Goal: Information Seeking & Learning: Learn about a topic

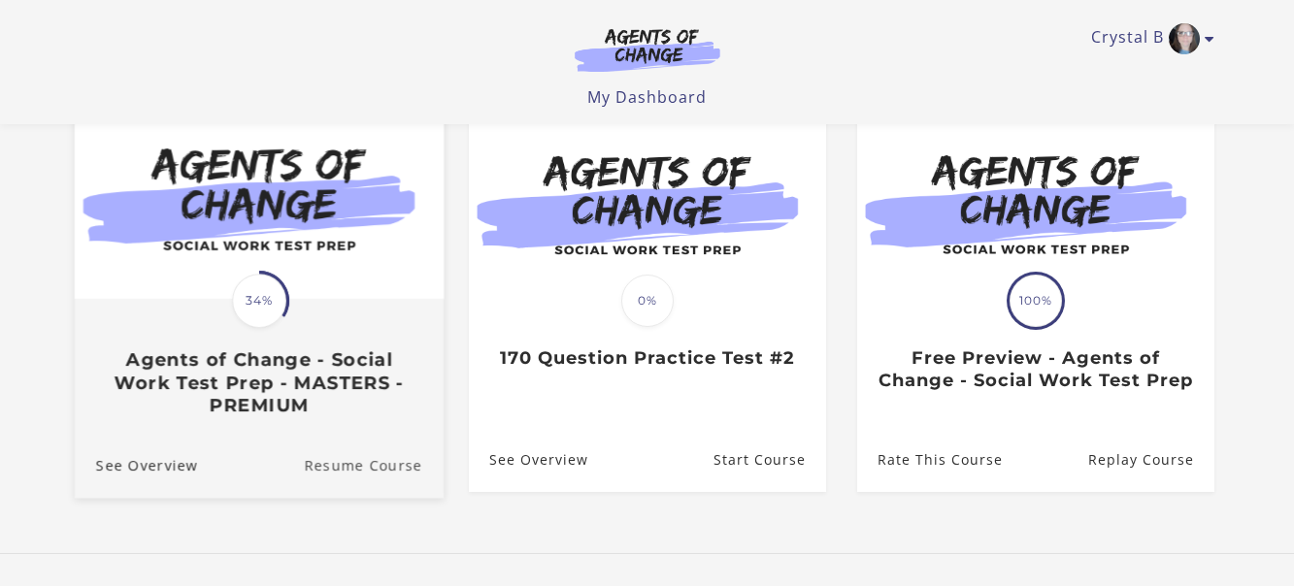
scroll to position [291, 0]
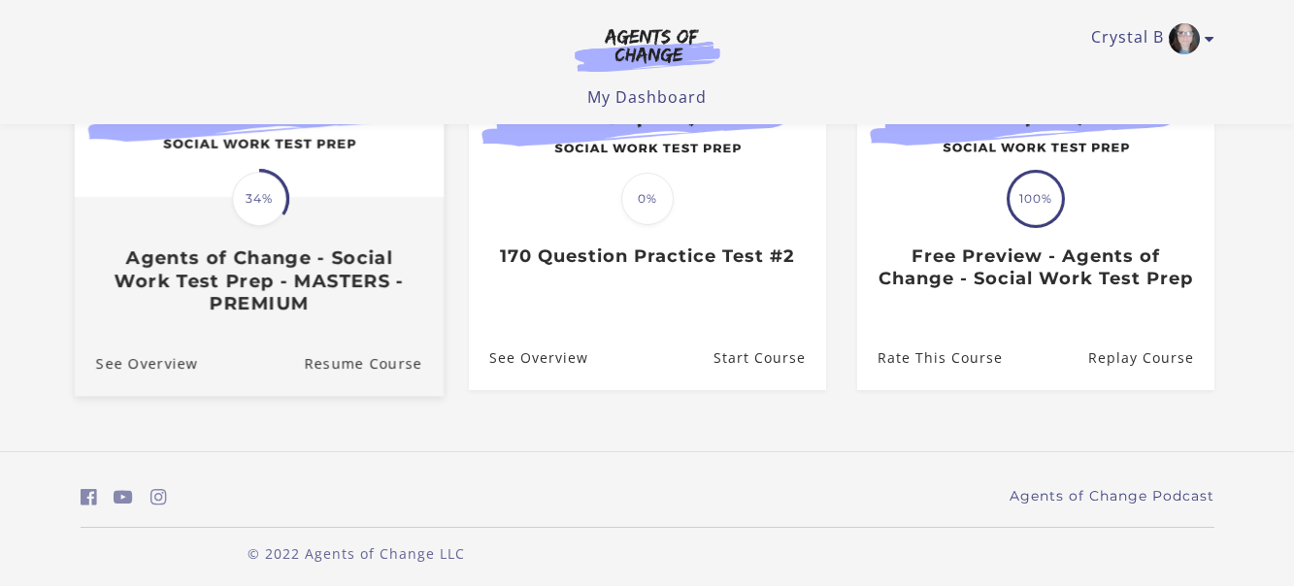
click at [364, 260] on h3 "Agents of Change - Social Work Test Prep - MASTERS - PREMIUM" at bounding box center [258, 281] width 326 height 68
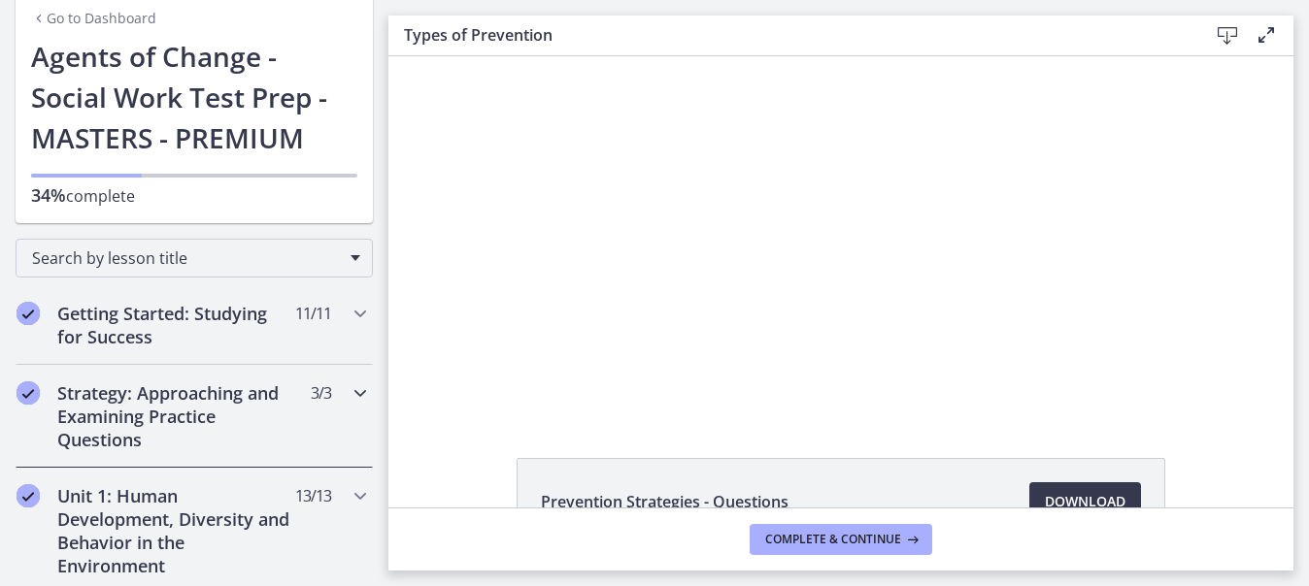
scroll to position [291, 0]
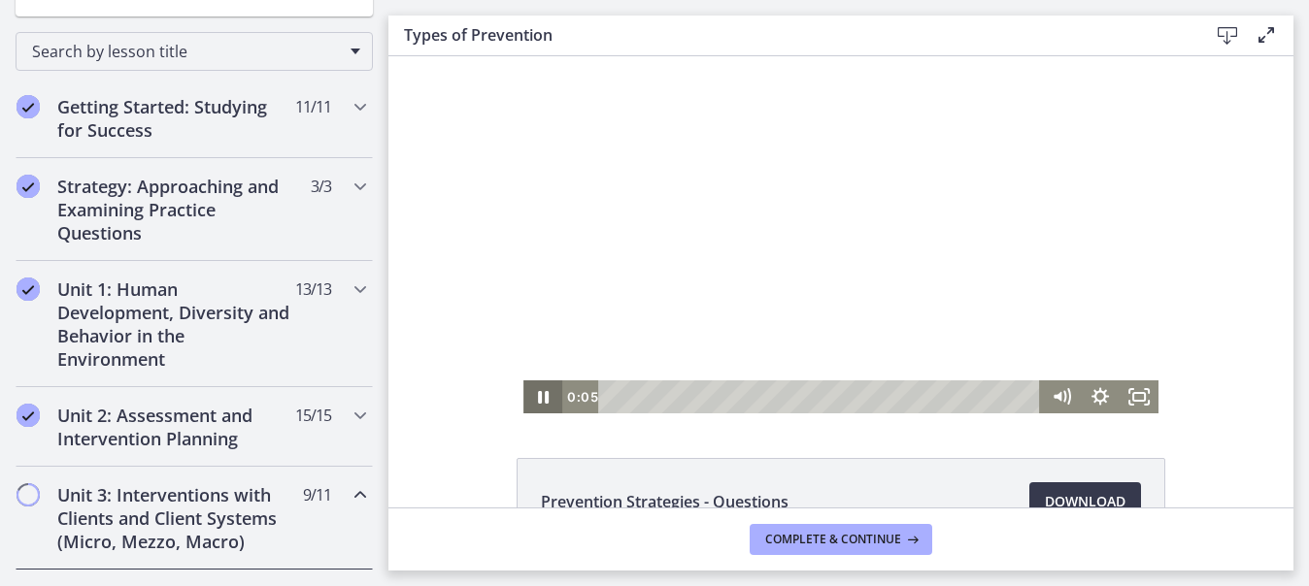
click at [538, 396] on icon "Pause" at bounding box center [543, 397] width 11 height 13
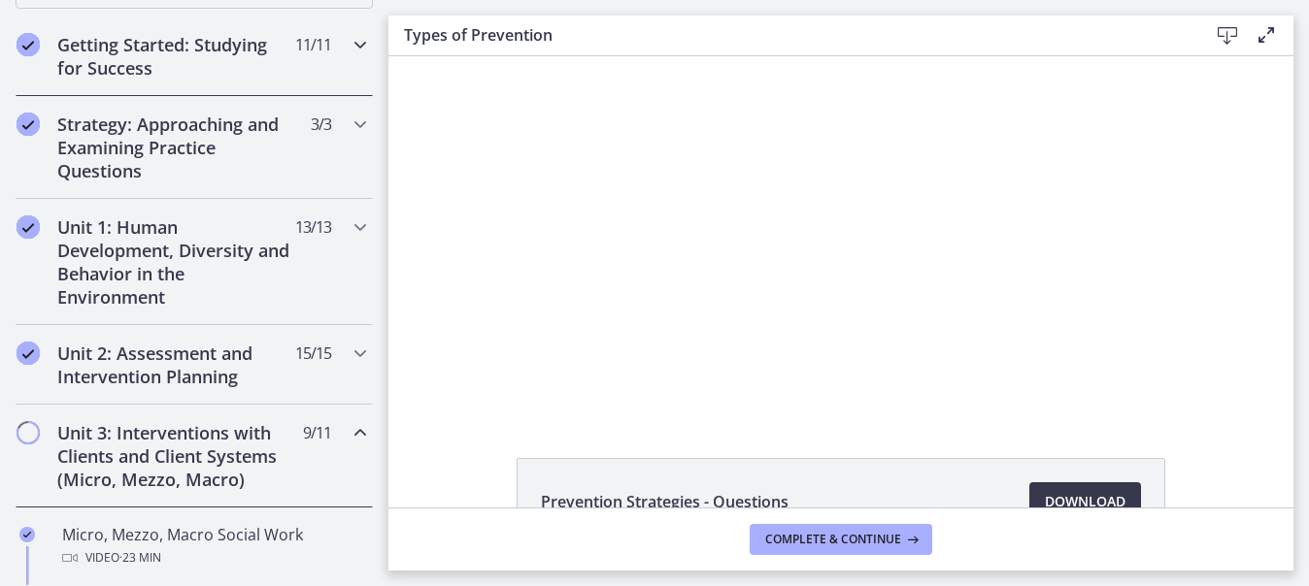
scroll to position [388, 0]
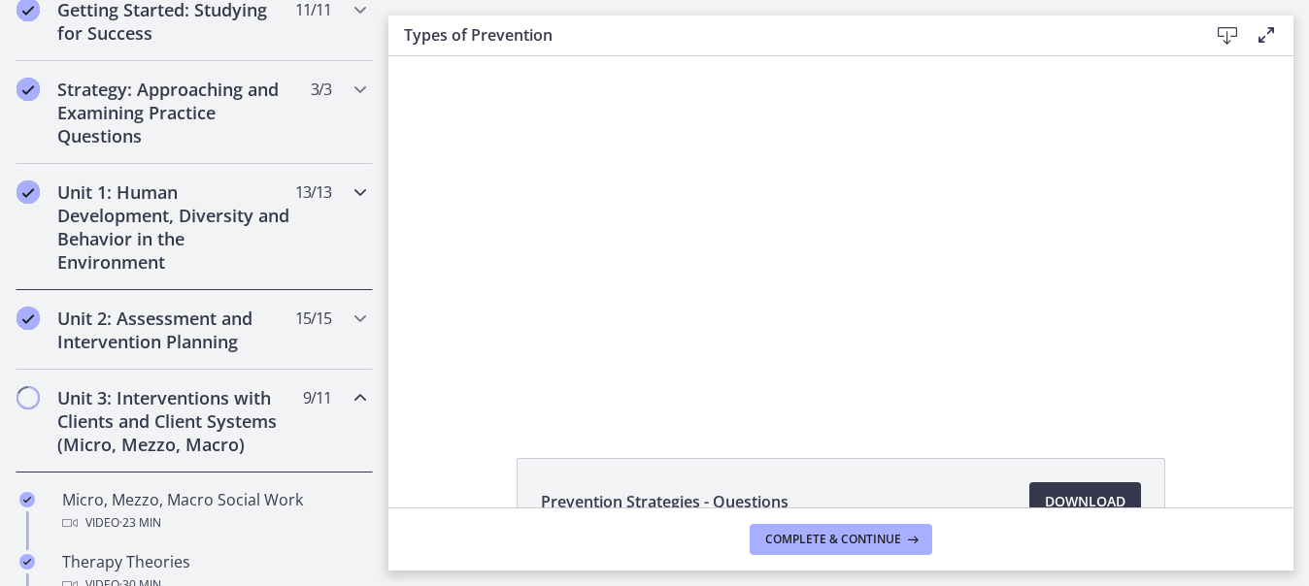
click at [220, 209] on h2 "Unit 1: Human Development, Diversity and Behavior in the Environment" at bounding box center [175, 227] width 237 height 93
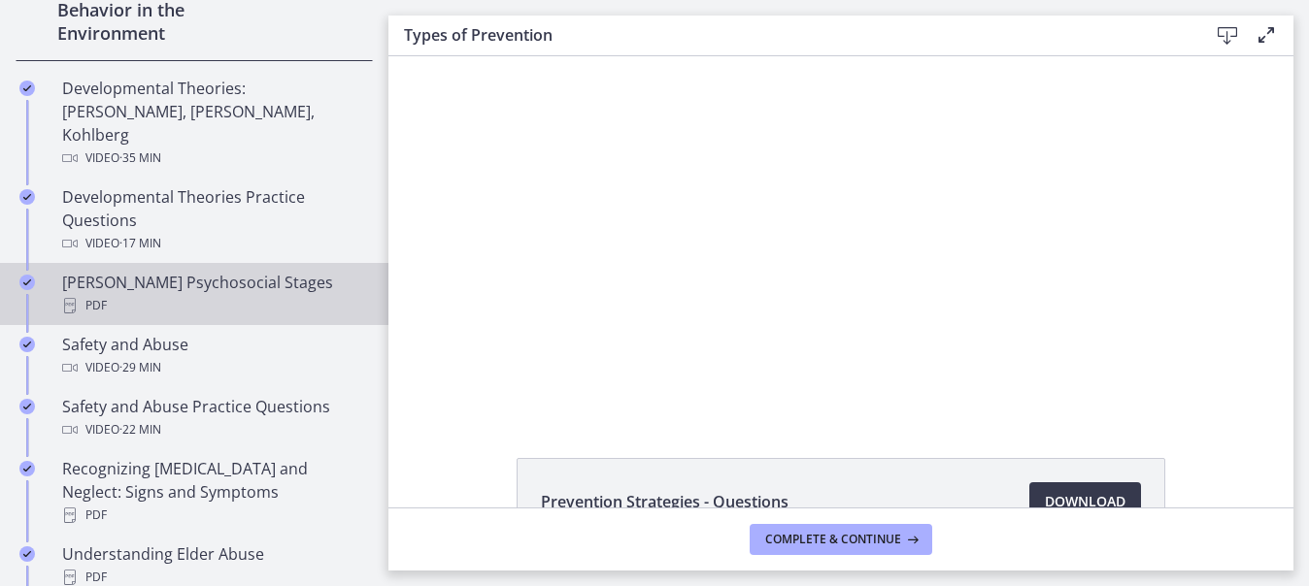
scroll to position [583, 0]
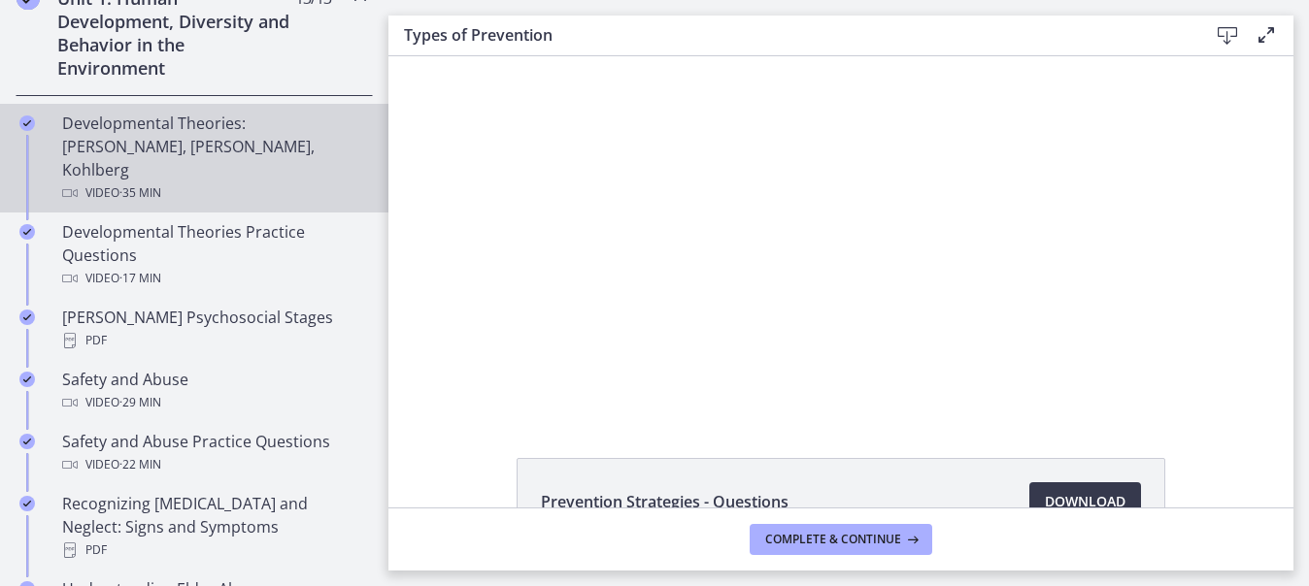
click at [189, 138] on div "Developmental Theories: [PERSON_NAME], [PERSON_NAME], Kohlberg Video · 35 min" at bounding box center [213, 158] width 303 height 93
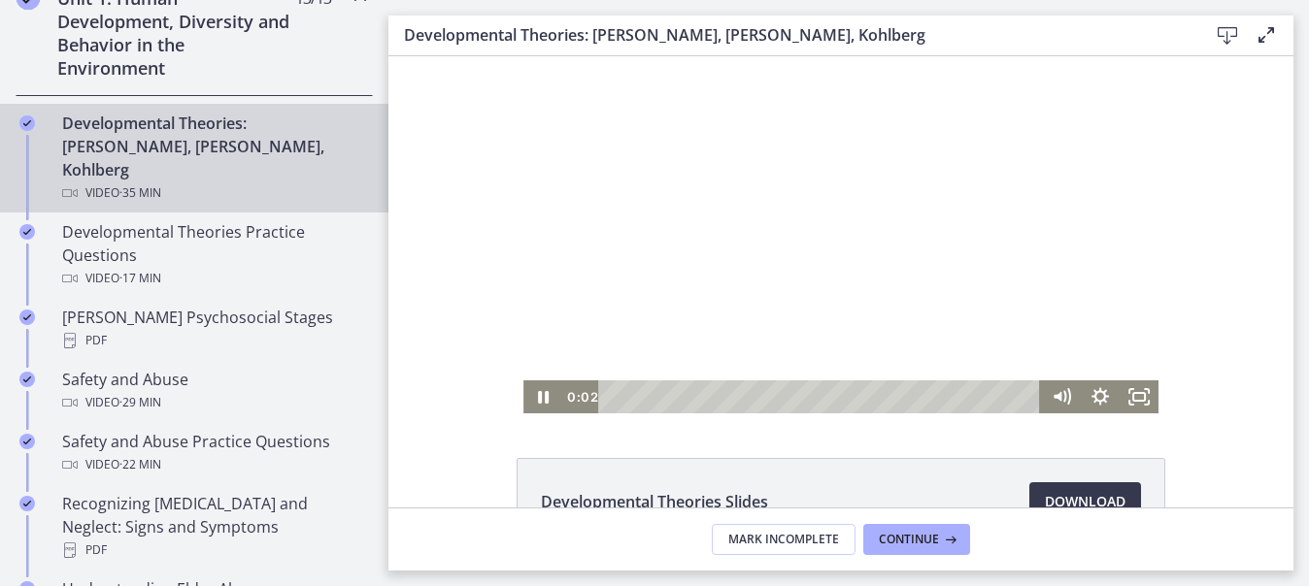
click at [722, 300] on div at bounding box center [840, 234] width 635 height 357
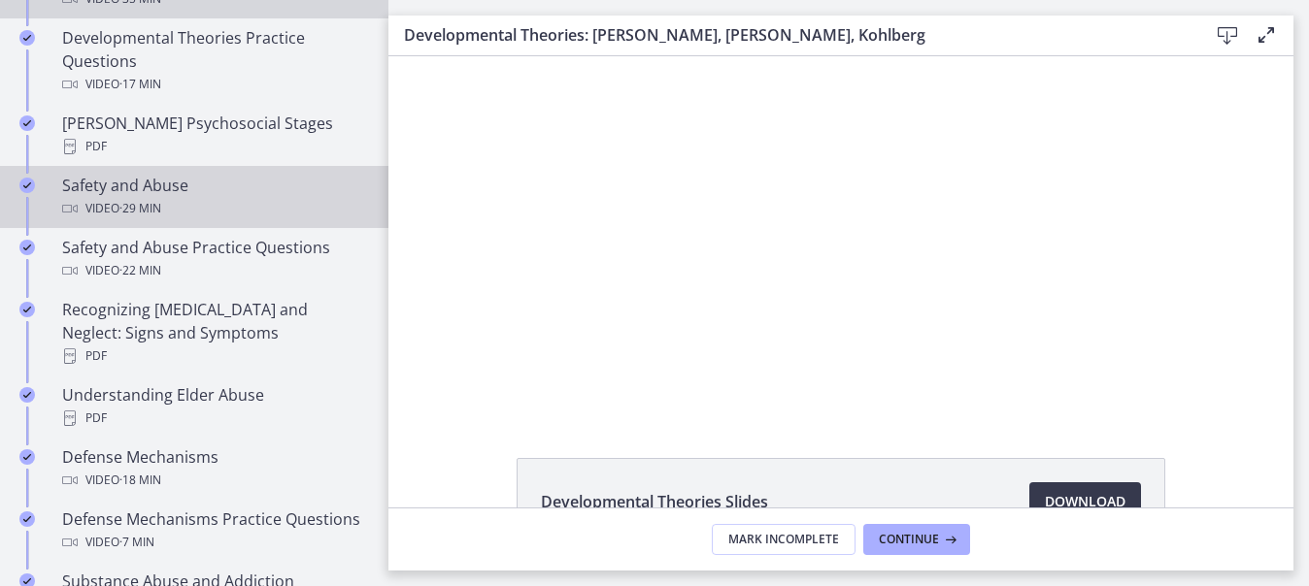
scroll to position [680, 0]
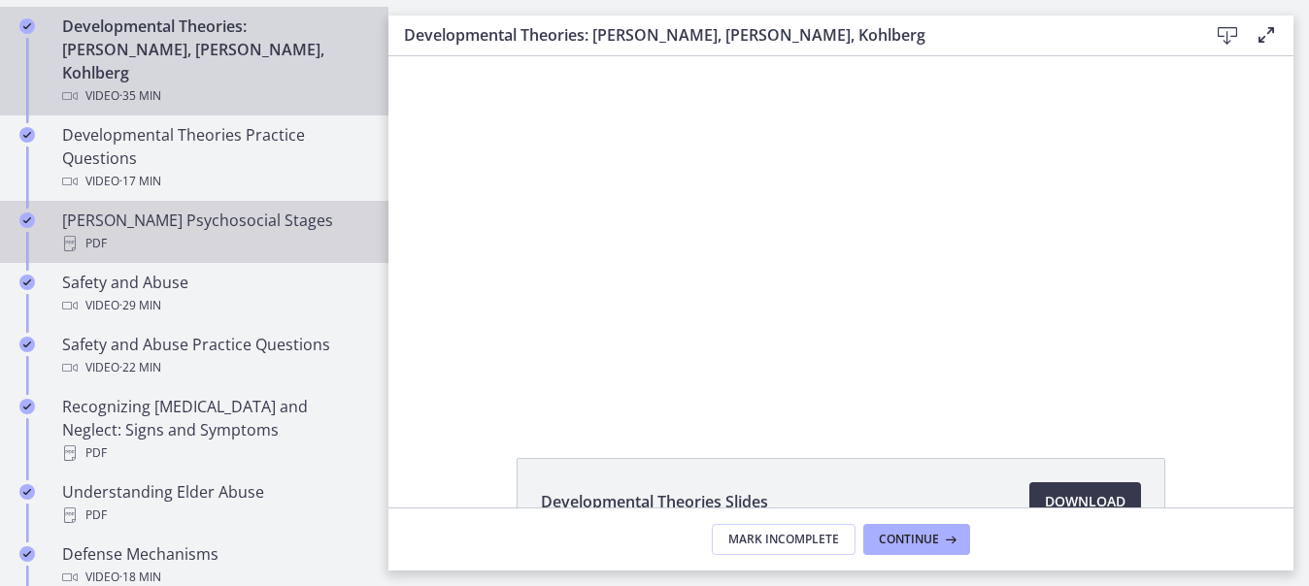
click at [196, 209] on div "[PERSON_NAME] Psychosocial Stages PDF" at bounding box center [213, 232] width 303 height 47
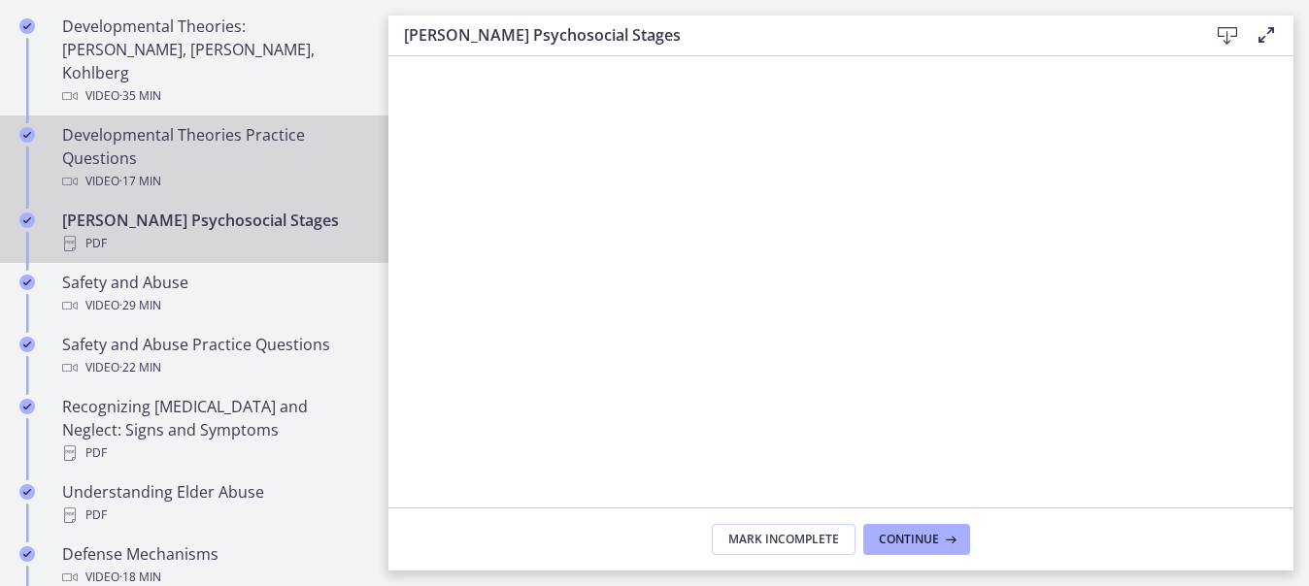
click at [190, 123] on div "Developmental Theories Practice Questions Video · 17 min" at bounding box center [213, 158] width 303 height 70
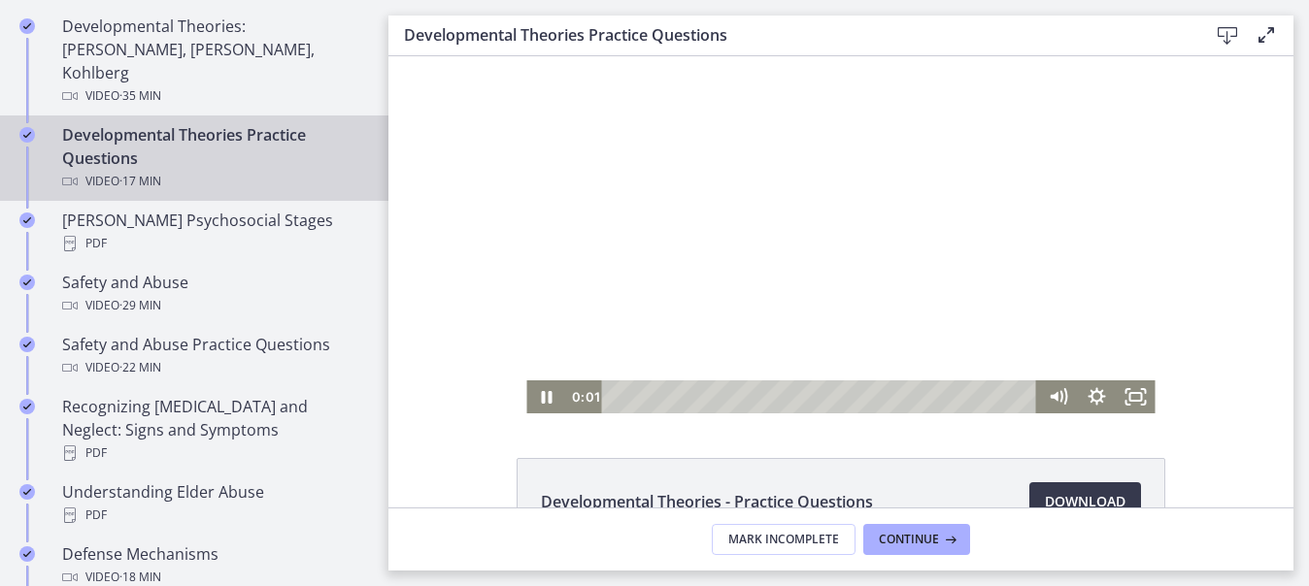
click at [684, 262] on div at bounding box center [840, 234] width 628 height 357
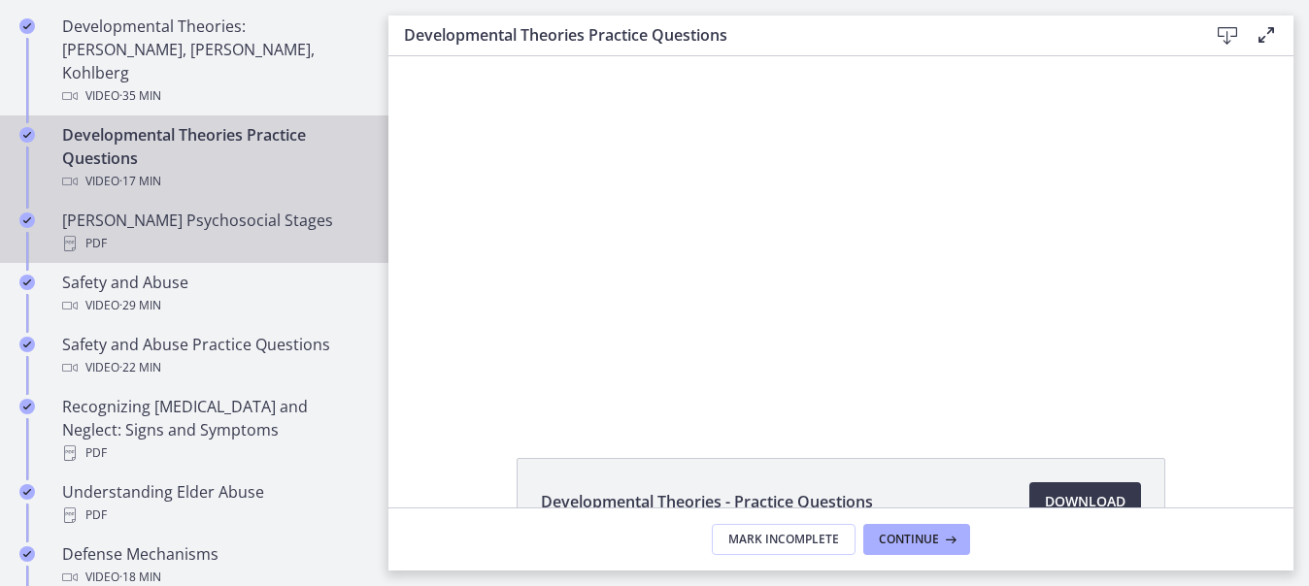
scroll to position [583, 0]
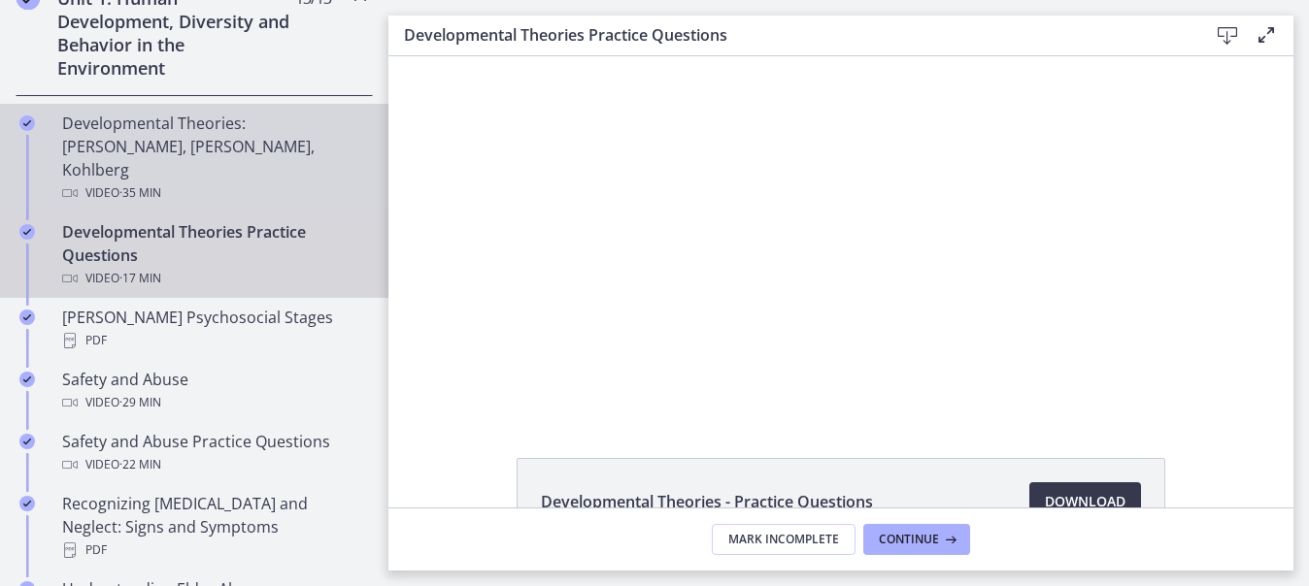
click at [245, 138] on div "Developmental Theories: [PERSON_NAME], [PERSON_NAME], Kohlberg Video · 35 min" at bounding box center [213, 158] width 303 height 93
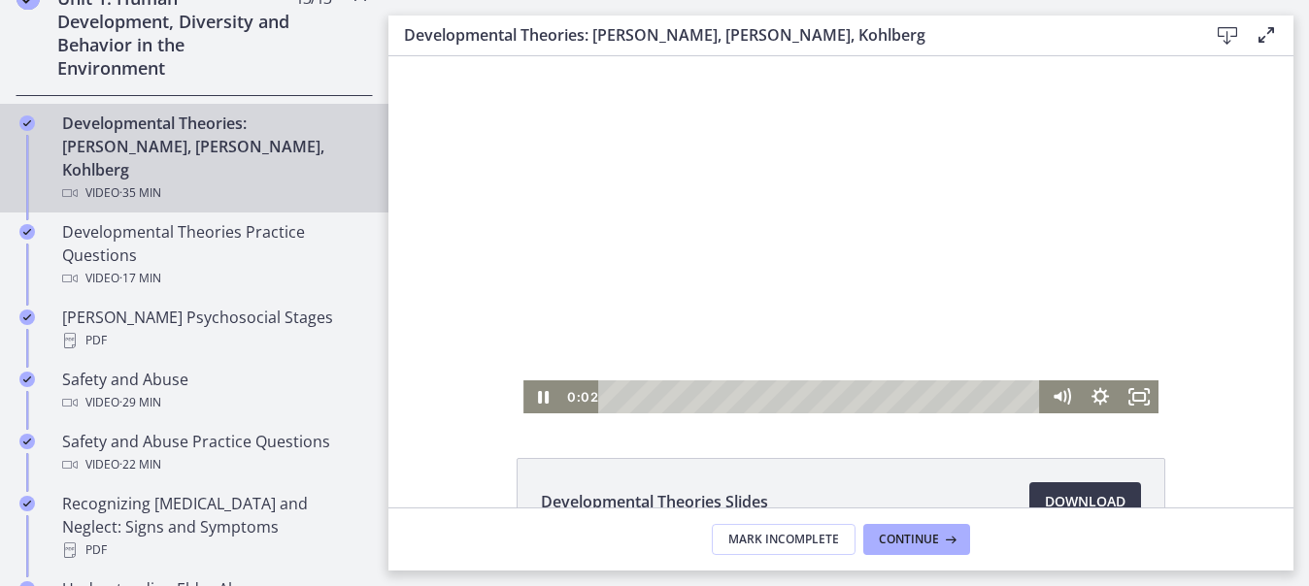
click at [752, 255] on div at bounding box center [840, 234] width 635 height 357
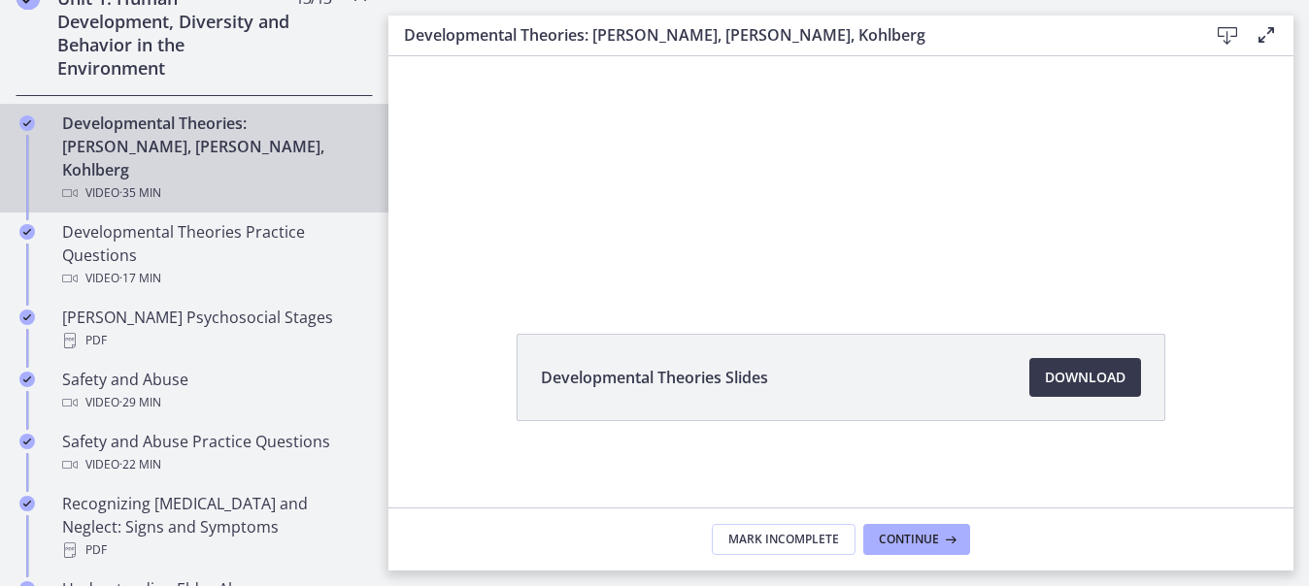
scroll to position [131, 0]
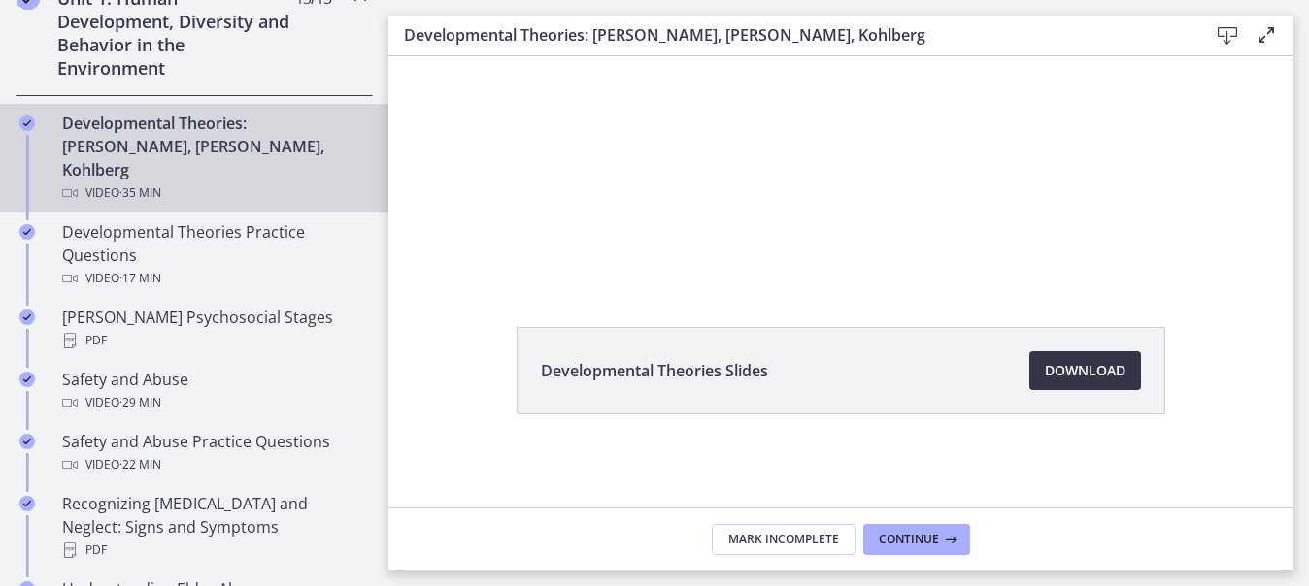
click at [1078, 370] on span "Download Opens in a new window" at bounding box center [1085, 370] width 81 height 23
